Goal: Transaction & Acquisition: Book appointment/travel/reservation

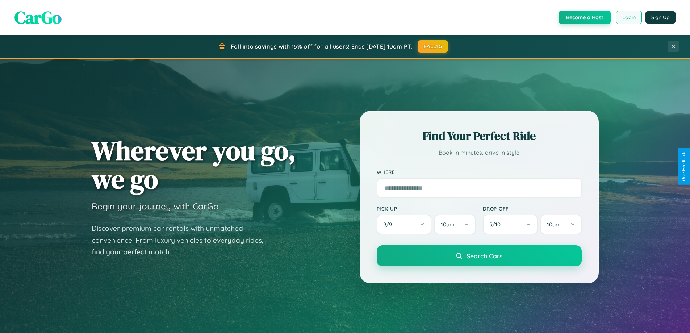
click at [628, 17] on button "Login" at bounding box center [629, 17] width 26 height 13
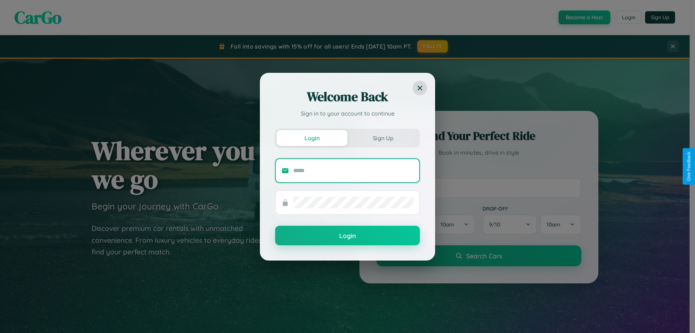
click at [353, 170] on input "text" at bounding box center [353, 171] width 120 height 12
type input "**********"
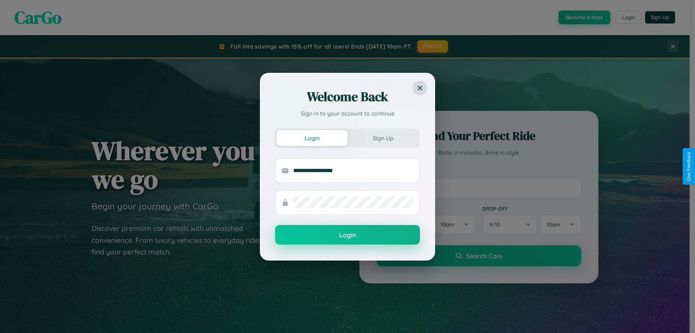
click at [348, 235] on button "Login" at bounding box center [347, 235] width 145 height 20
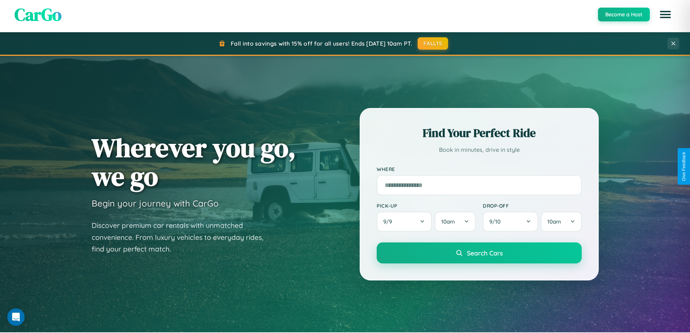
scroll to position [312, 0]
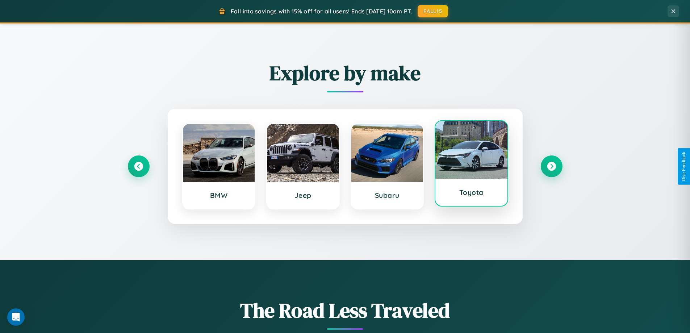
click at [471, 163] on div at bounding box center [471, 150] width 72 height 58
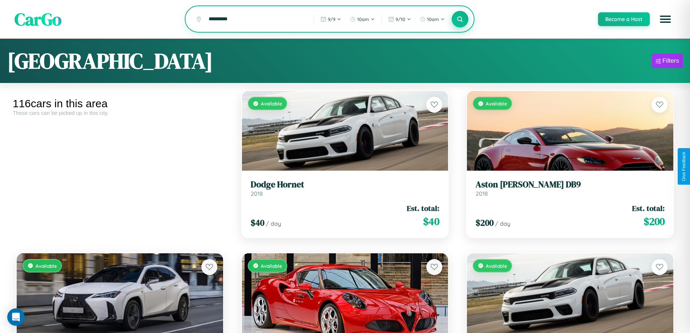
click at [459, 20] on icon at bounding box center [460, 19] width 7 height 7
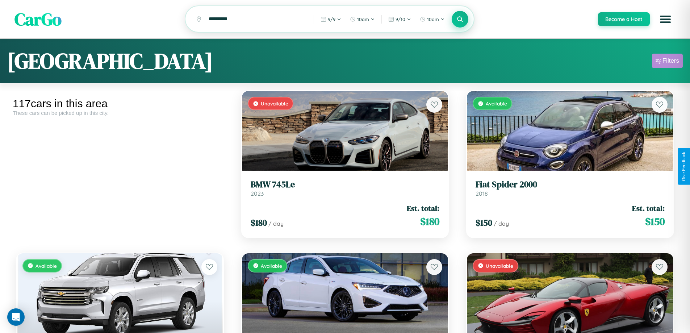
click at [667, 62] on div "Filters" at bounding box center [670, 60] width 17 height 7
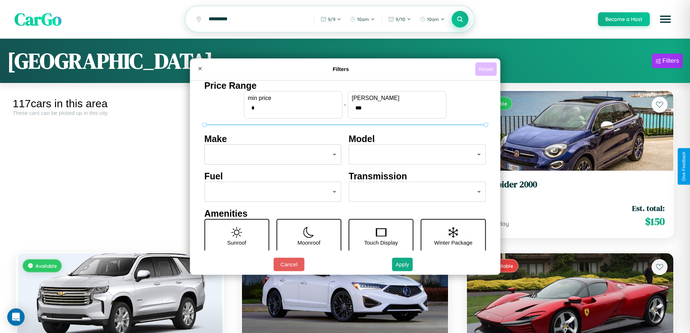
click at [487, 69] on button "Reset" at bounding box center [485, 68] width 21 height 13
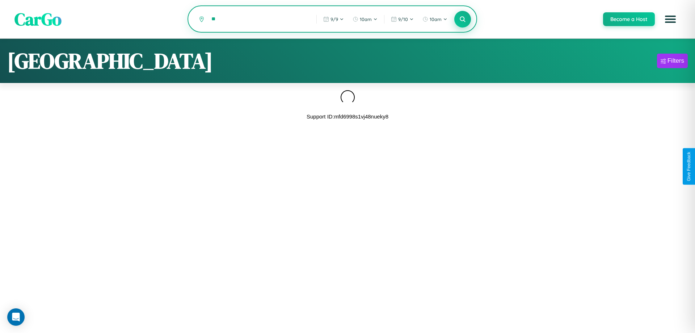
type input "*"
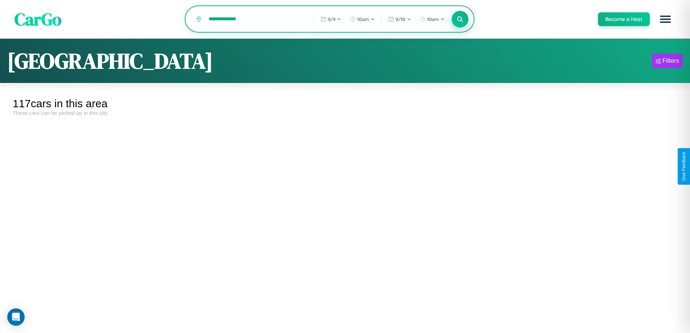
type input "**********"
click at [459, 19] on icon at bounding box center [460, 19] width 7 height 7
